Goal: Transaction & Acquisition: Subscribe to service/newsletter

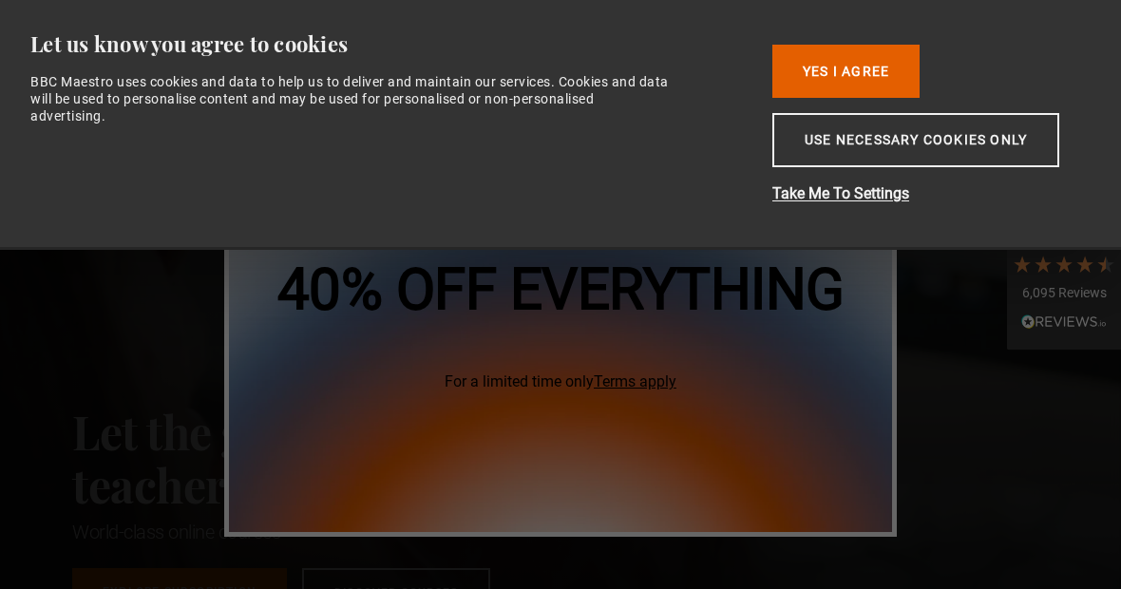
click at [889, 66] on button "Yes I Agree" at bounding box center [845, 71] width 147 height 53
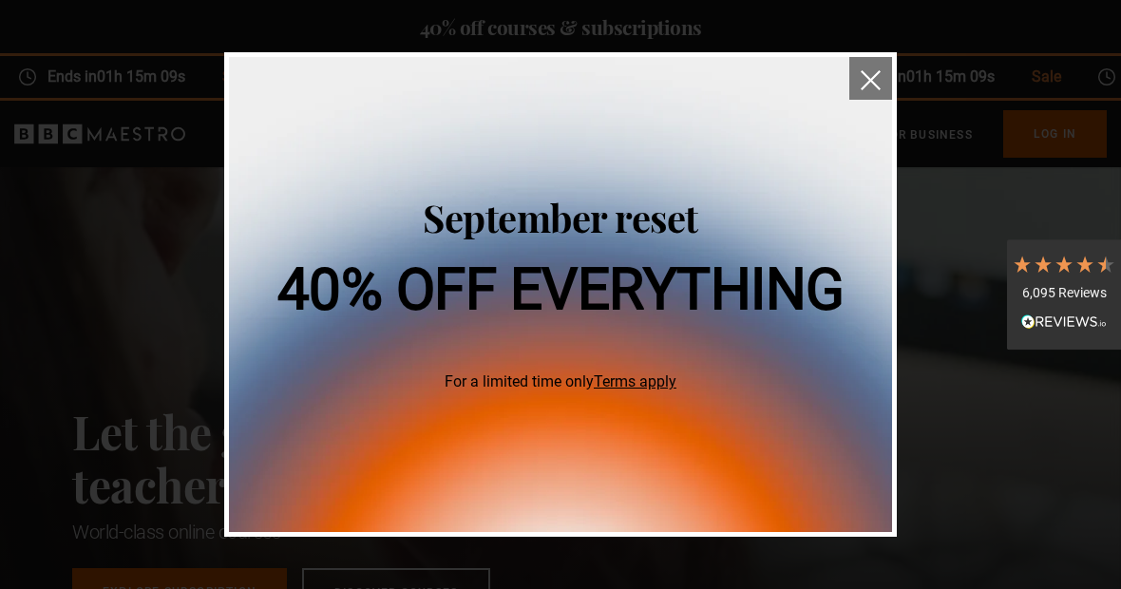
click at [848, 87] on img at bounding box center [560, 294] width 663 height 475
click at [872, 71] on img "close" at bounding box center [870, 80] width 20 height 20
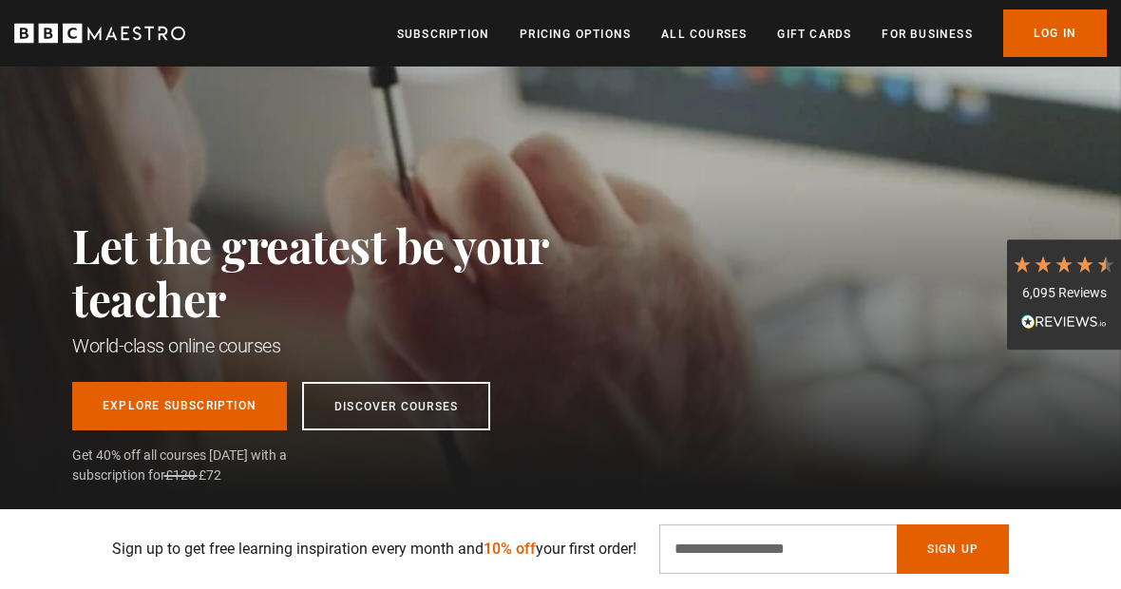
scroll to position [0, 429]
click at [713, 550] on input "Email Address" at bounding box center [777, 548] width 237 height 49
type input "**********"
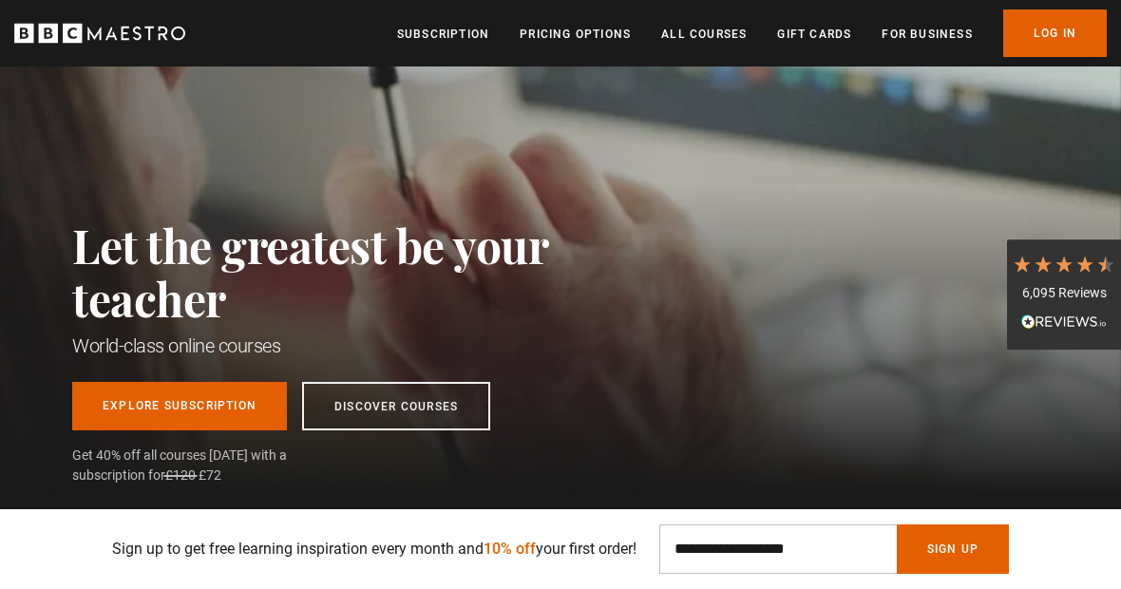
click at [975, 554] on button "Sign Up" at bounding box center [952, 548] width 112 height 49
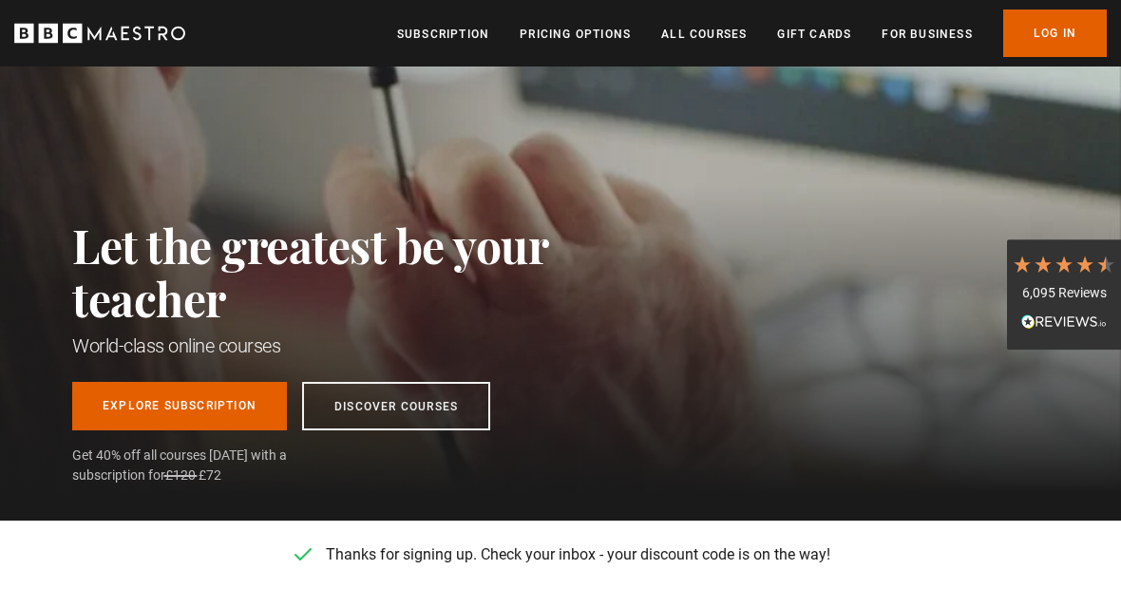
click at [929, 441] on div "Let the greatest be your teacher World-class online courses Explore Subscriptio…" at bounding box center [560, 237] width 1121 height 512
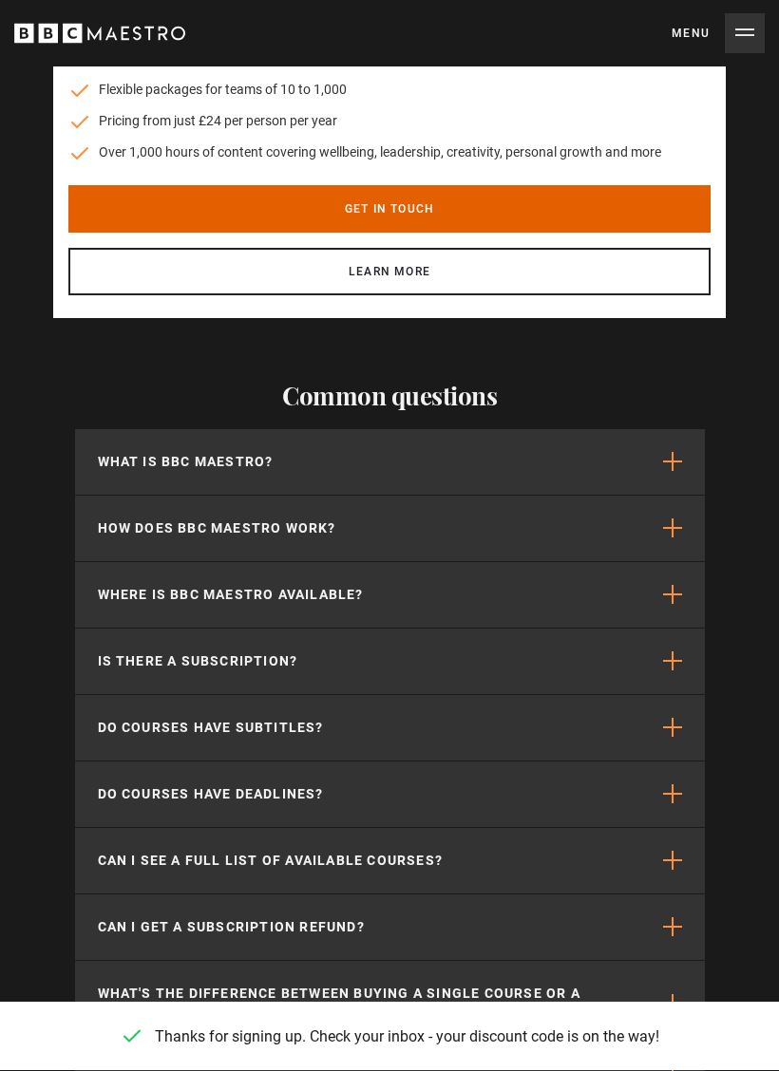
scroll to position [5186, 0]
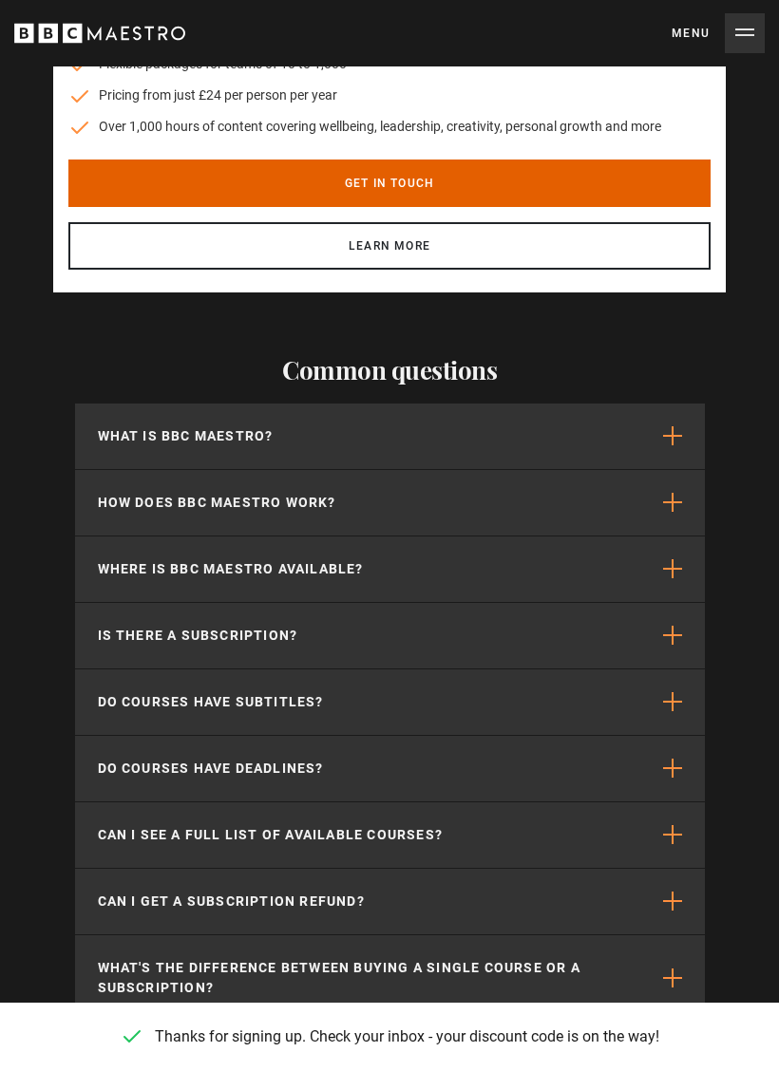
click at [675, 432] on span "button" at bounding box center [672, 435] width 19 height 19
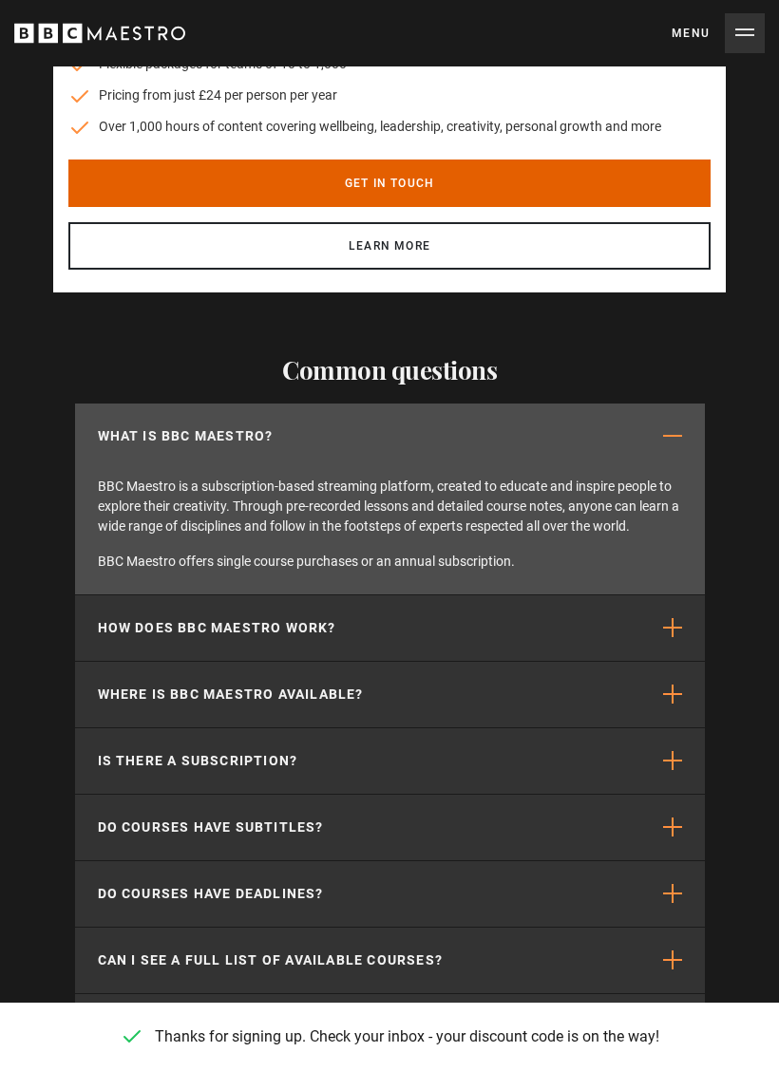
click at [666, 588] on span "button" at bounding box center [672, 627] width 19 height 19
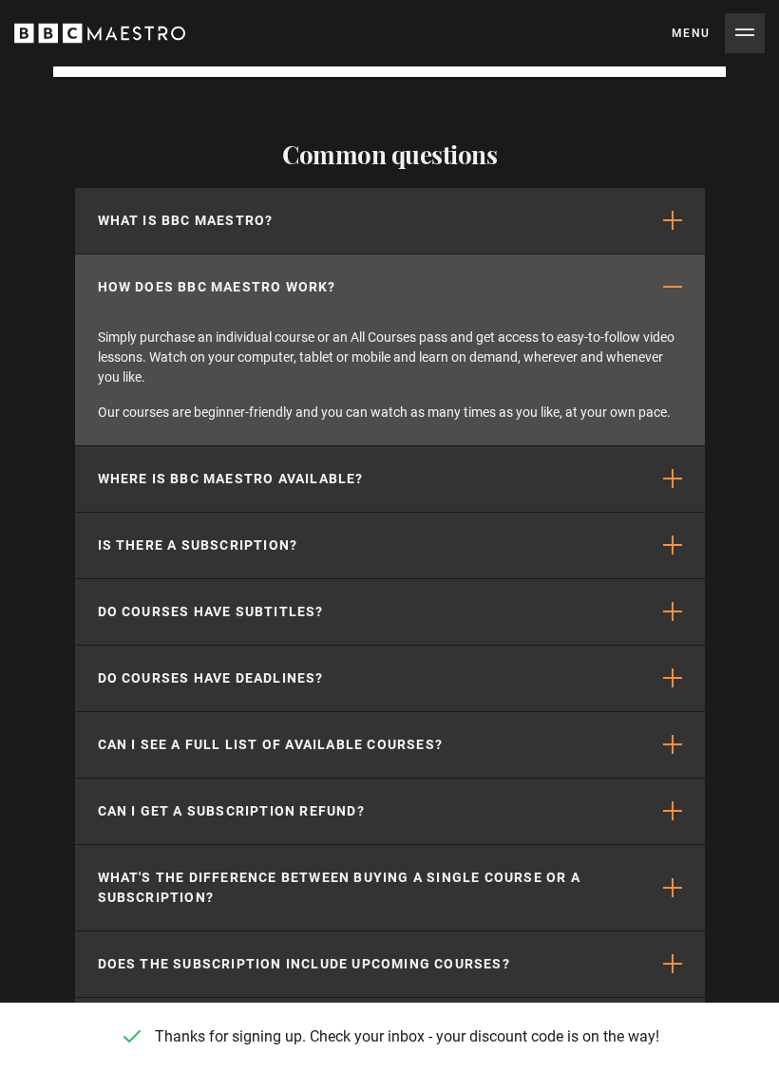
scroll to position [0, 3740]
click at [676, 475] on span "button" at bounding box center [672, 478] width 19 height 19
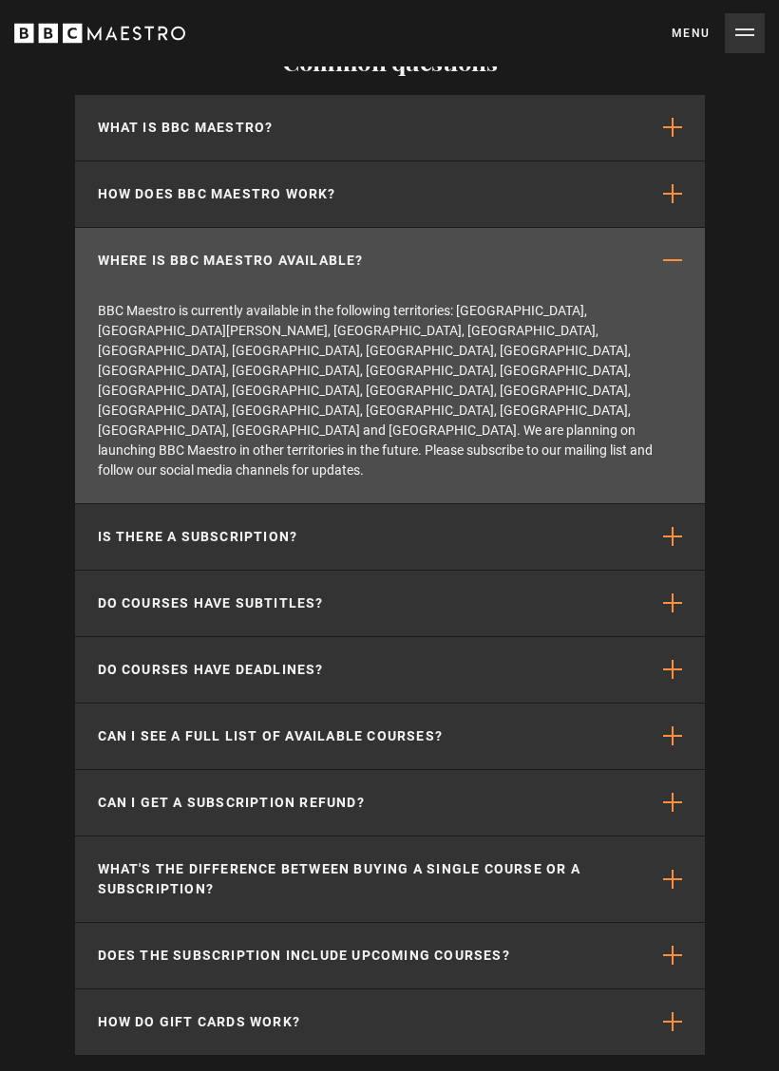
scroll to position [5495, 0]
click at [664, 527] on span "button" at bounding box center [672, 536] width 19 height 19
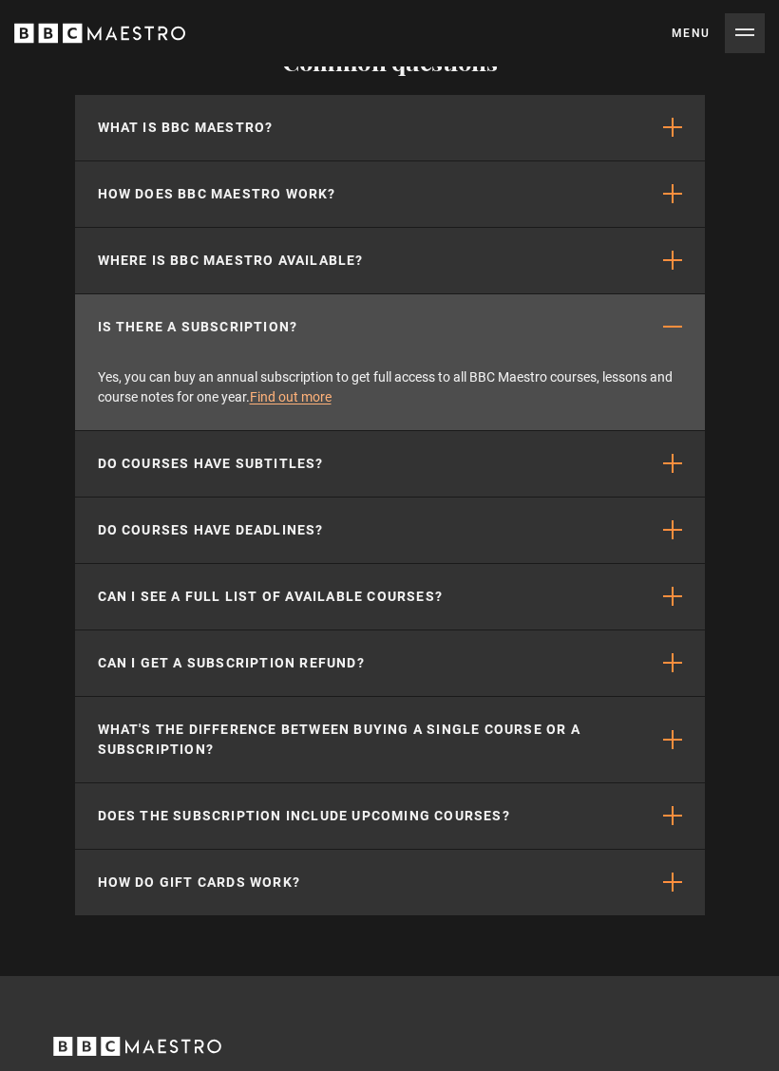
scroll to position [0, 4420]
click at [671, 520] on span "button" at bounding box center [672, 529] width 19 height 19
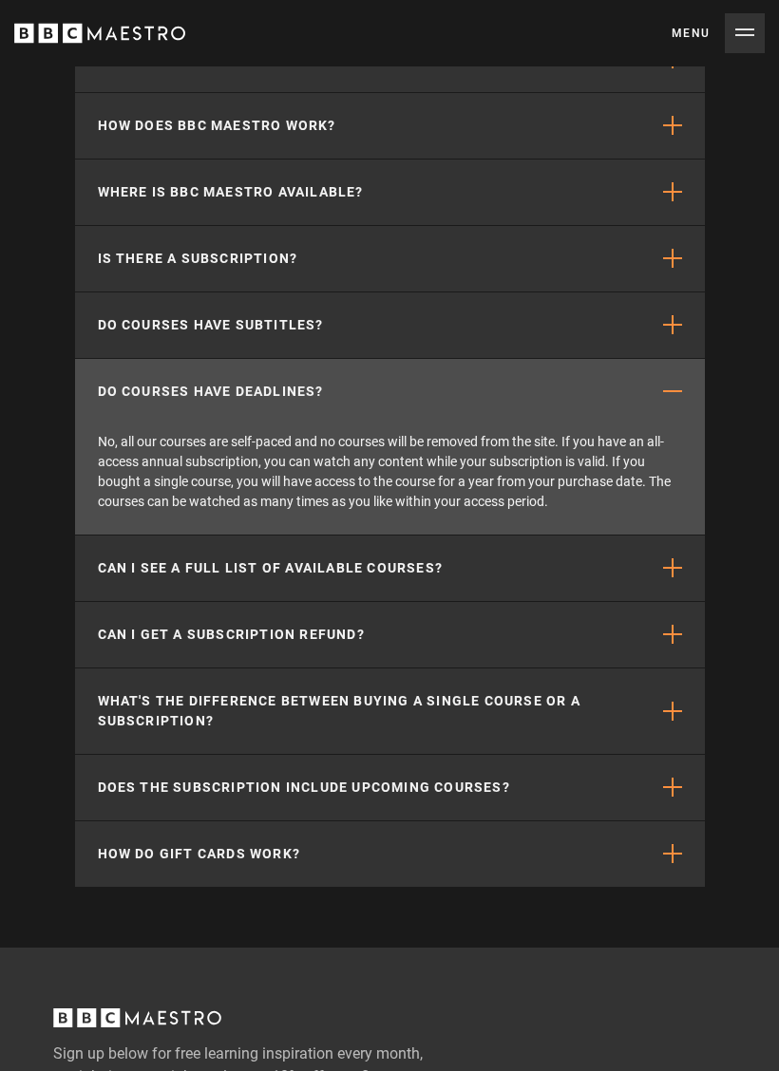
scroll to position [5567, 0]
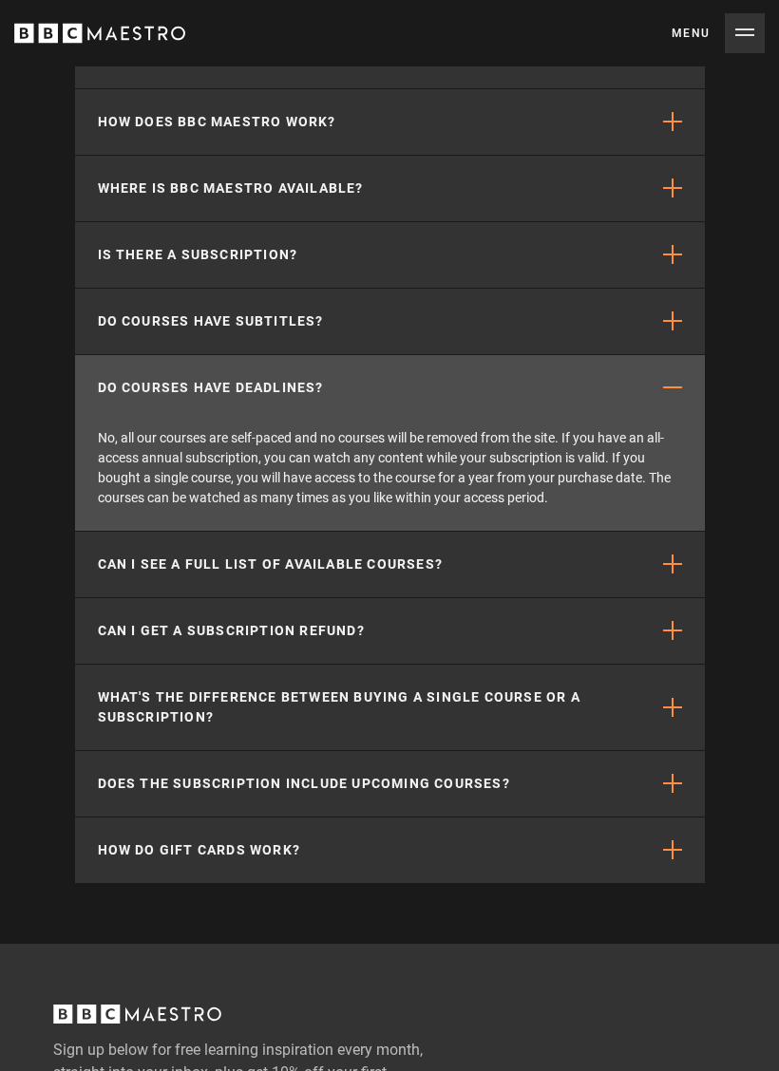
click at [666, 556] on span "button" at bounding box center [672, 564] width 19 height 19
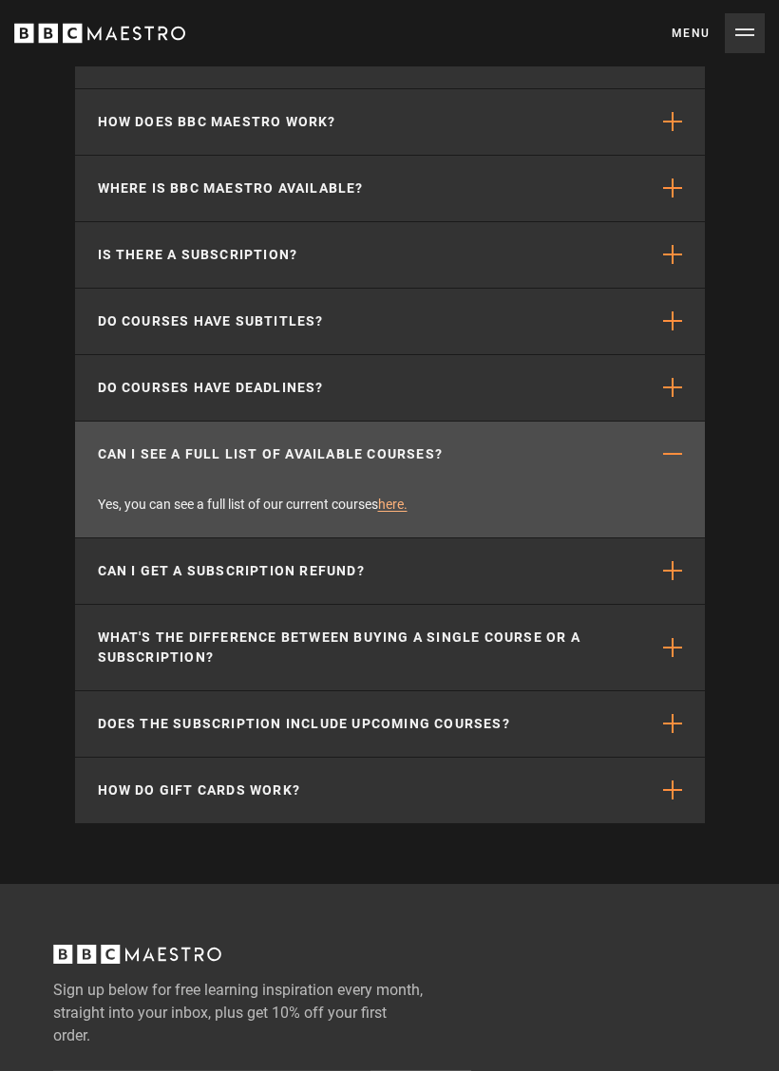
scroll to position [0, 4760]
click at [406, 497] on link "here." at bounding box center [392, 504] width 29 height 15
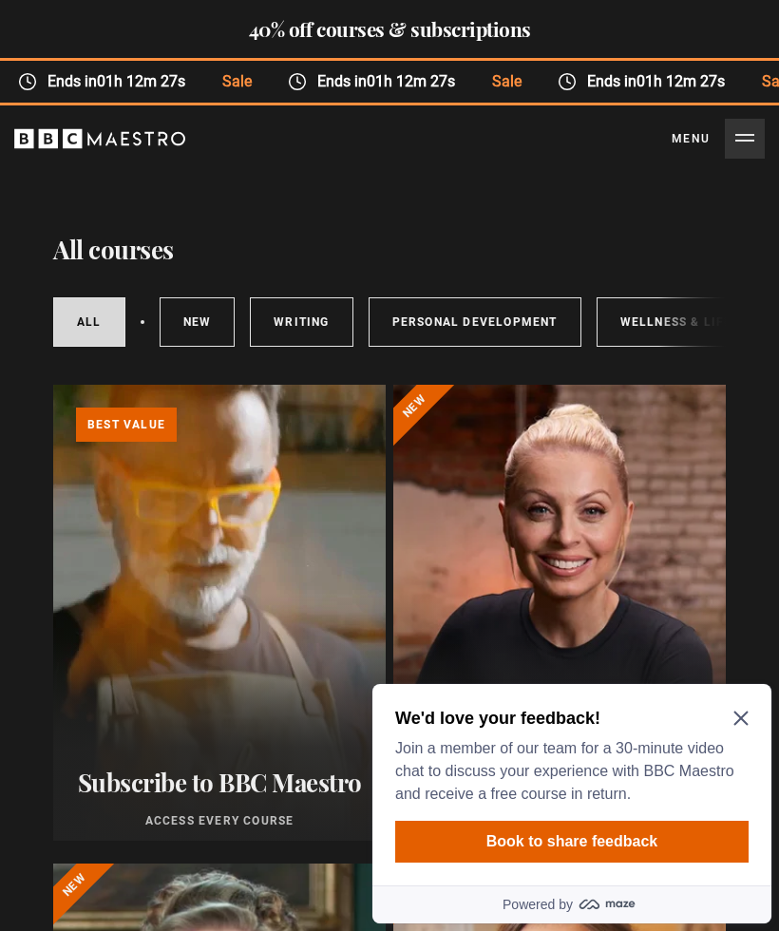
click at [747, 721] on icon "Close Maze Prompt" at bounding box center [740, 717] width 15 height 15
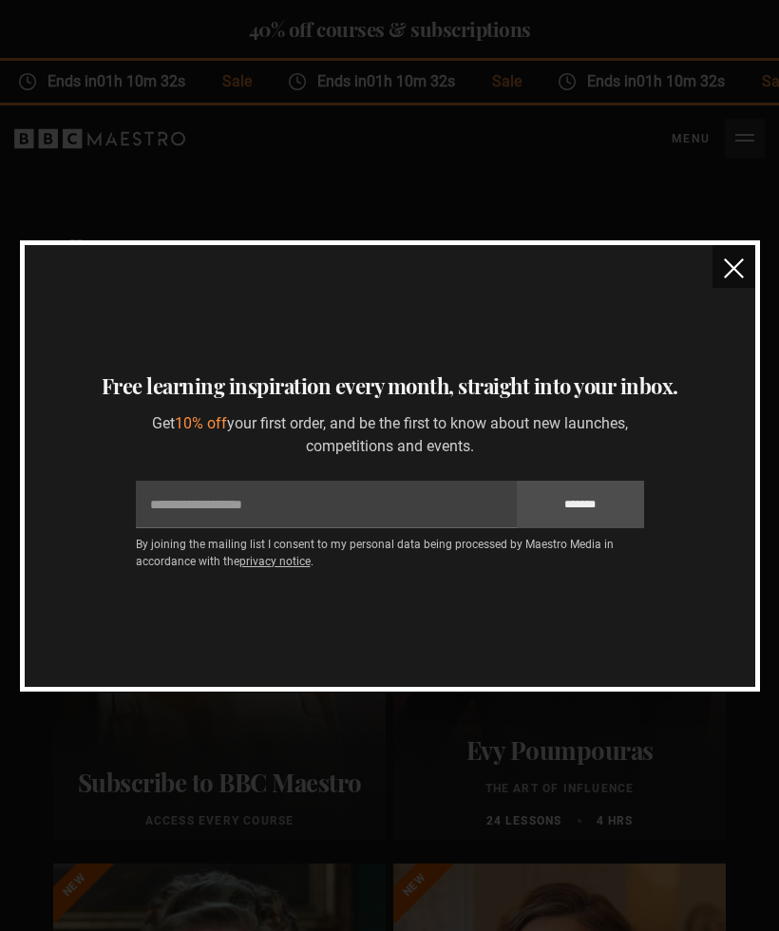
click at [742, 267] on img "close" at bounding box center [734, 268] width 20 height 20
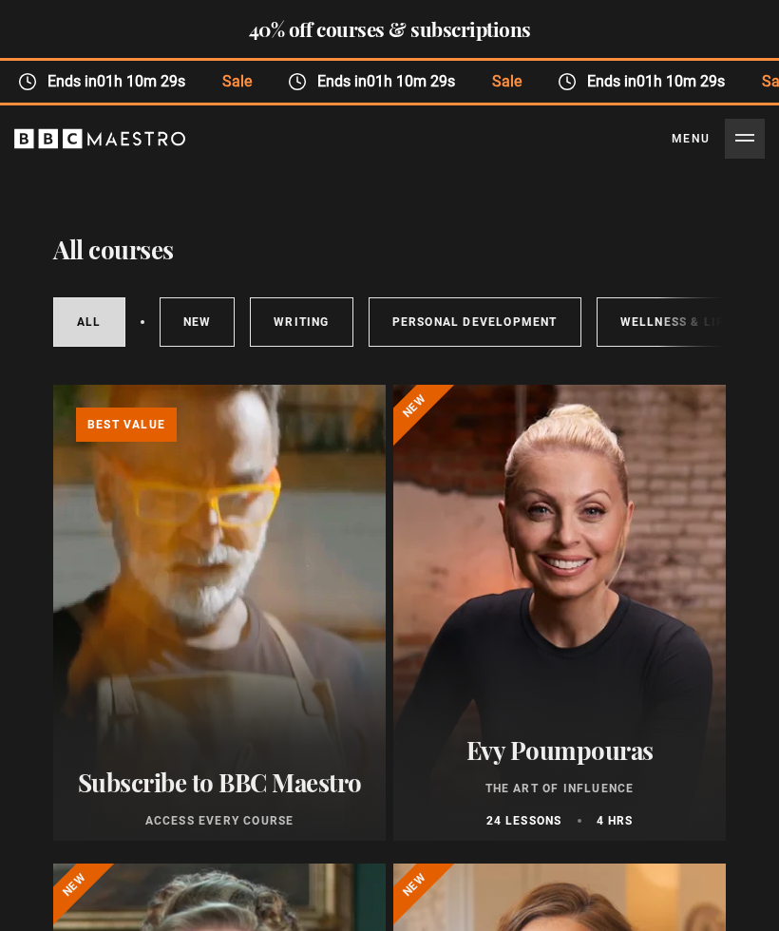
click at [513, 313] on link "Personal Development" at bounding box center [474, 321] width 213 height 49
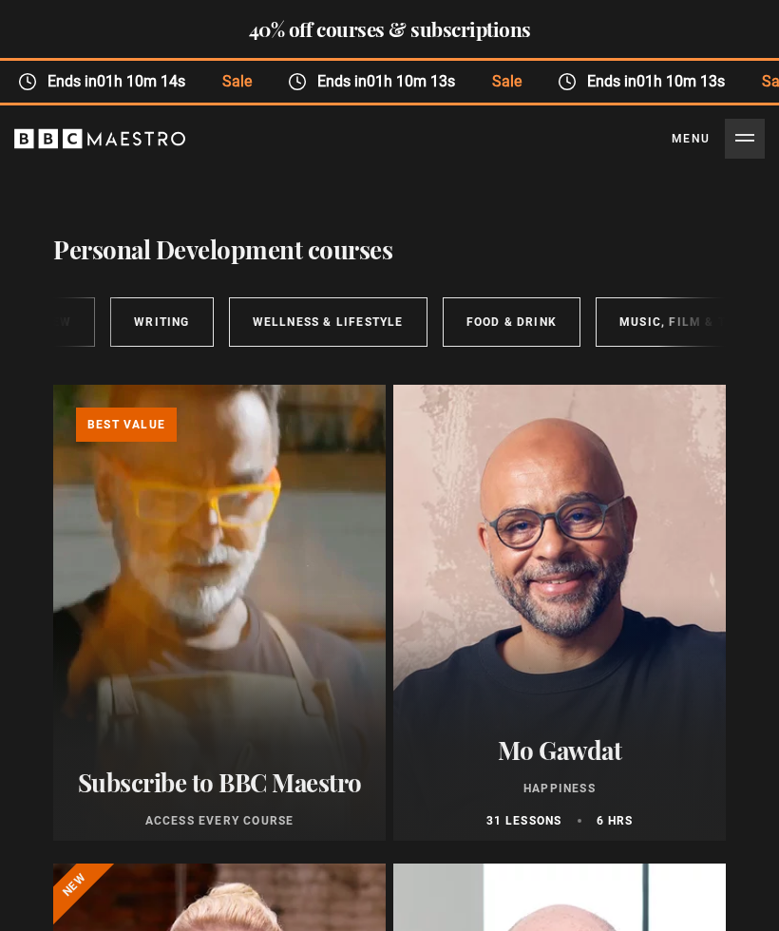
scroll to position [0, 368]
click at [379, 318] on link "Wellness & Lifestyle" at bounding box center [327, 321] width 198 height 49
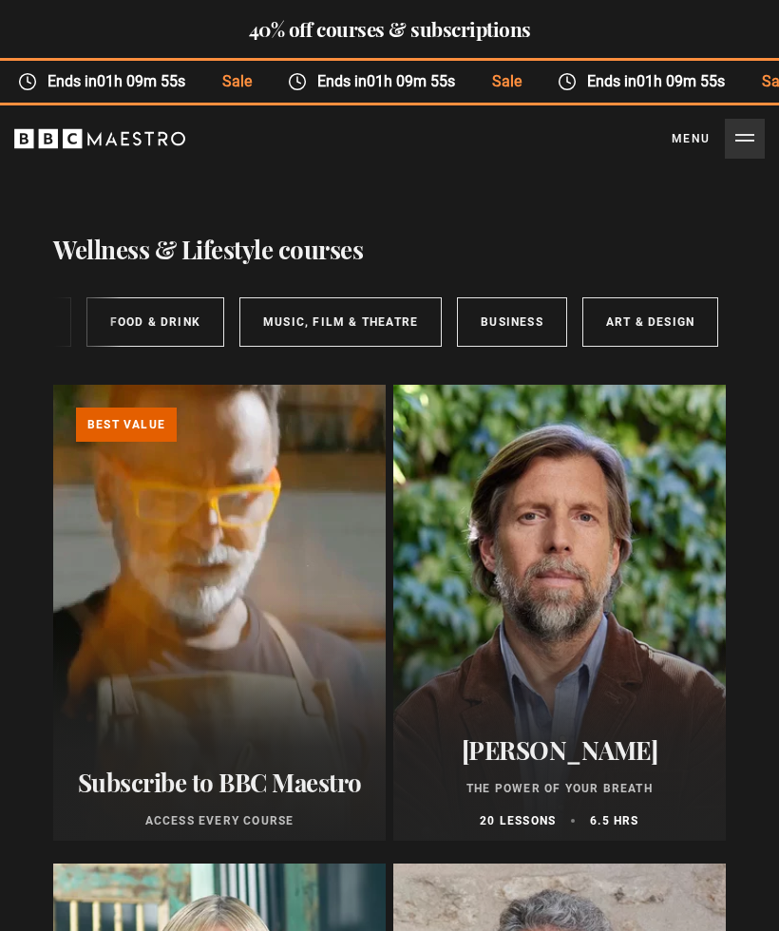
scroll to position [0, 723]
click at [53, 385] on link "Learn more about BBC Maestro" at bounding box center [53, 385] width 0 height 0
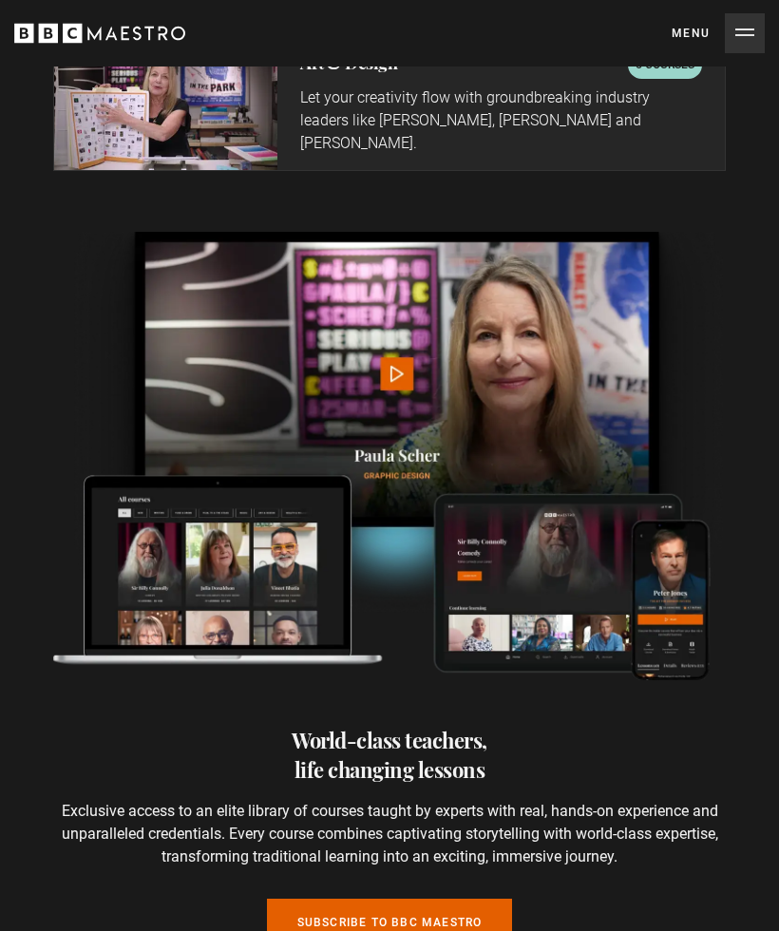
scroll to position [4261, 0]
